Goal: Complete application form

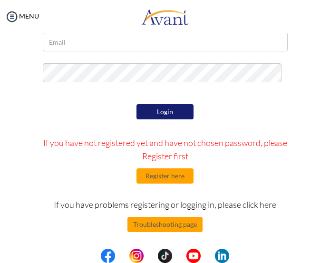
scroll to position [57, 0]
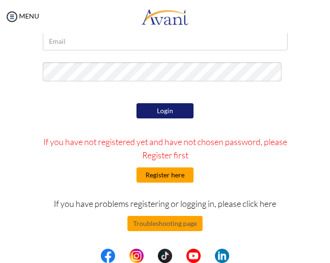
click at [141, 176] on button "Register here" at bounding box center [165, 175] width 57 height 15
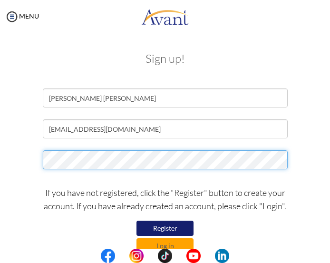
click at [15, 163] on div at bounding box center [165, 162] width 311 height 24
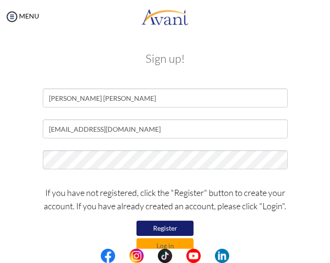
click at [168, 226] on button "Register" at bounding box center [165, 228] width 57 height 15
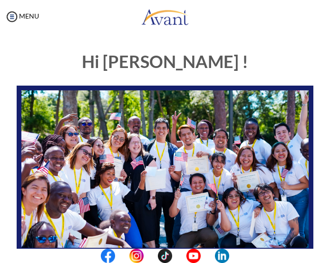
scroll to position [176, 0]
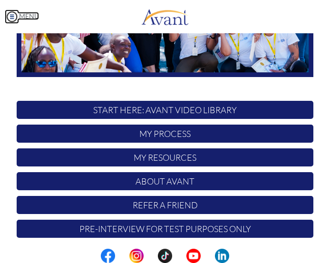
click at [19, 16] on img at bounding box center [12, 17] width 14 height 14
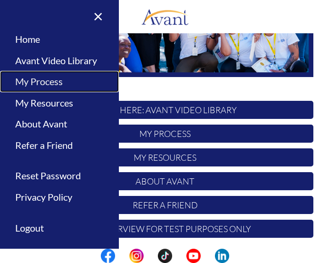
click at [43, 79] on link "My Process" at bounding box center [59, 81] width 119 height 21
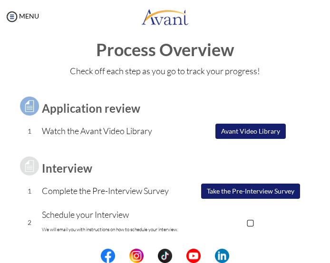
scroll to position [0, 0]
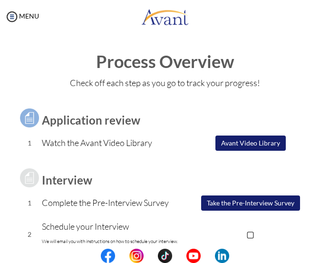
click at [228, 140] on button "Avant Video Library" at bounding box center [251, 143] width 70 height 15
